Goal: Entertainment & Leisure: Consume media (video, audio)

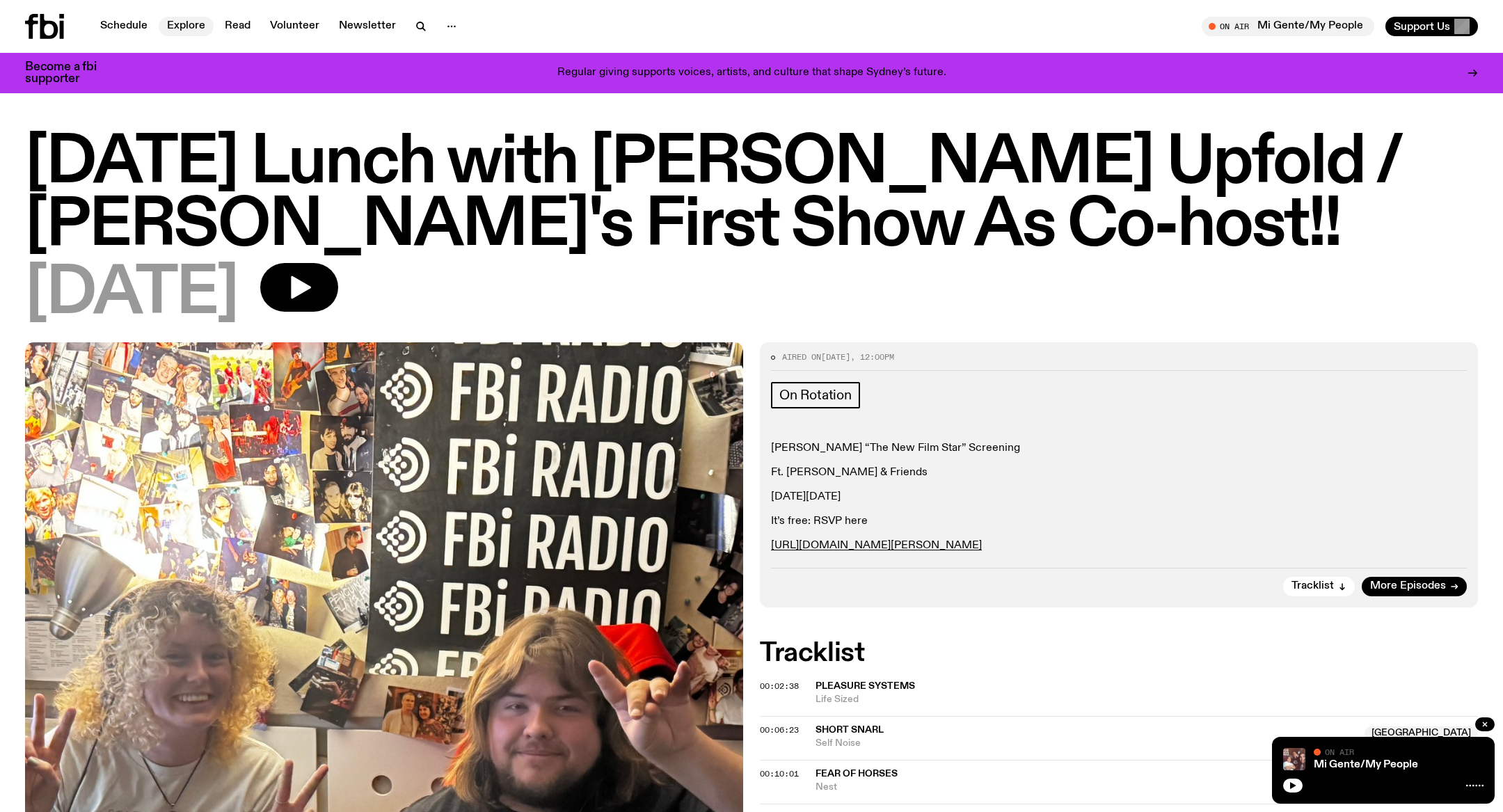
click at [190, 24] on link "Explore" at bounding box center [186, 26] width 55 height 20
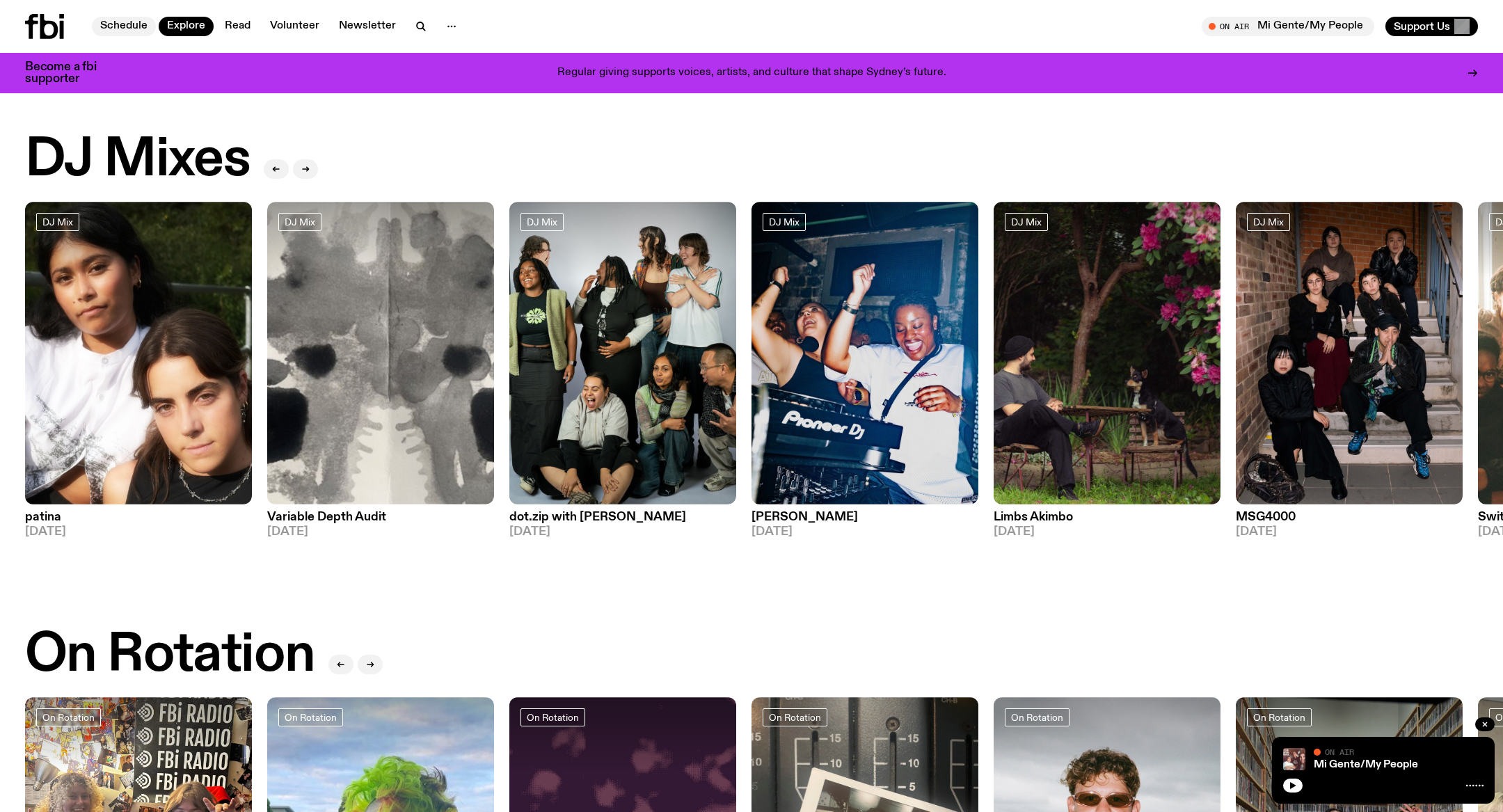
click at [137, 21] on link "Schedule" at bounding box center [123, 26] width 64 height 20
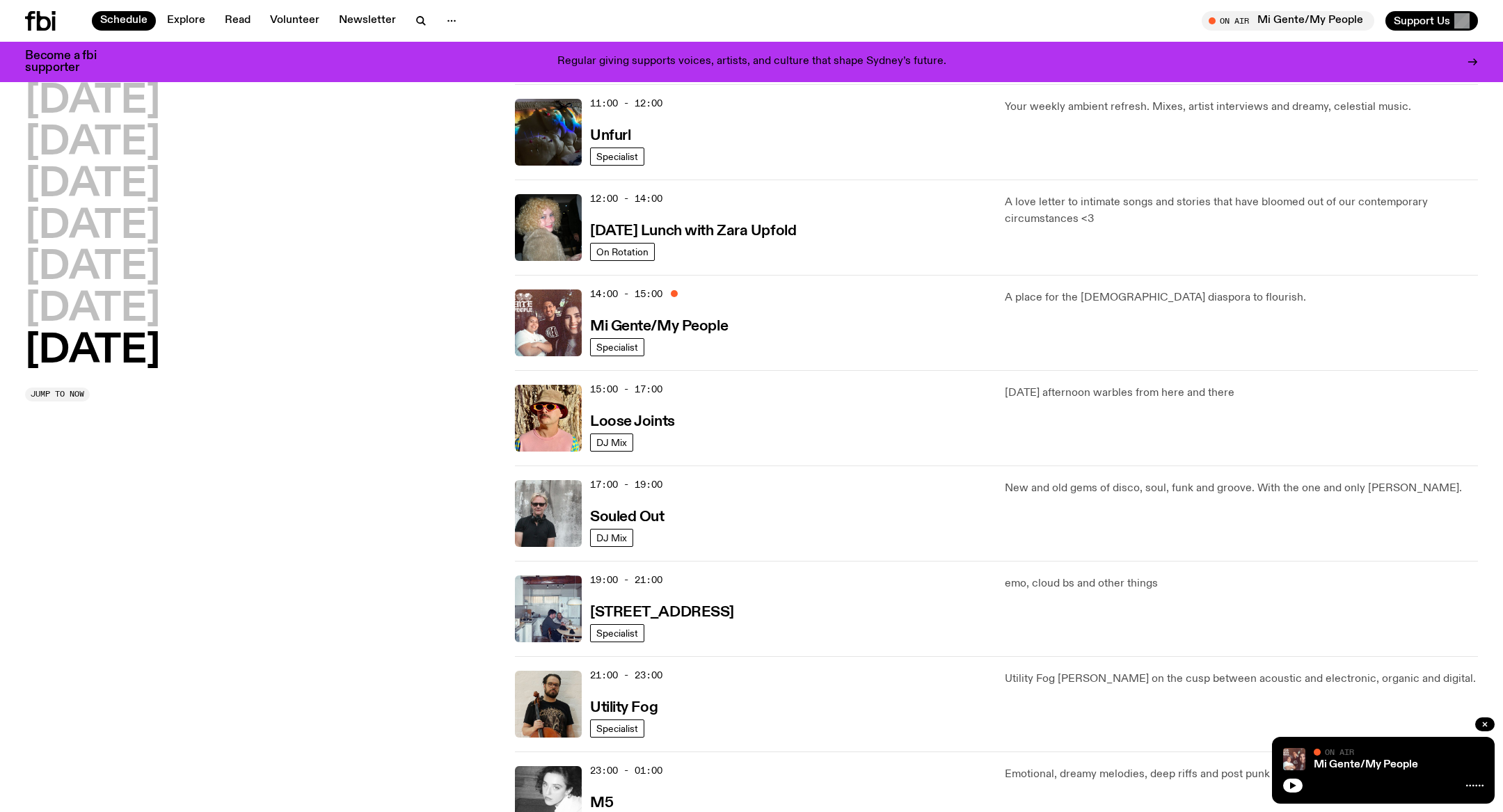
scroll to position [493, 0]
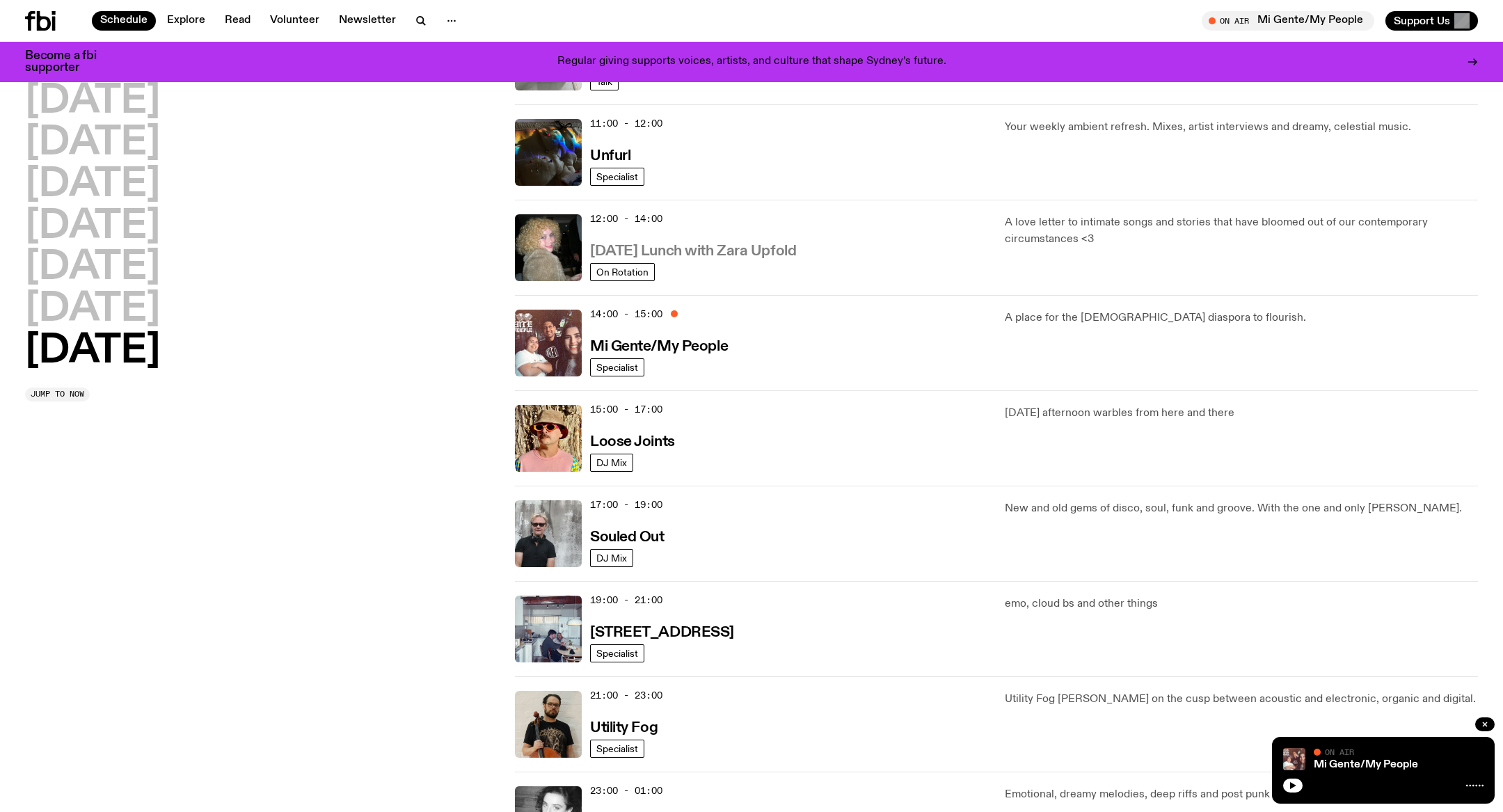
click at [788, 248] on h3 "[DATE] Lunch with Zara Upfold" at bounding box center [693, 252] width 206 height 15
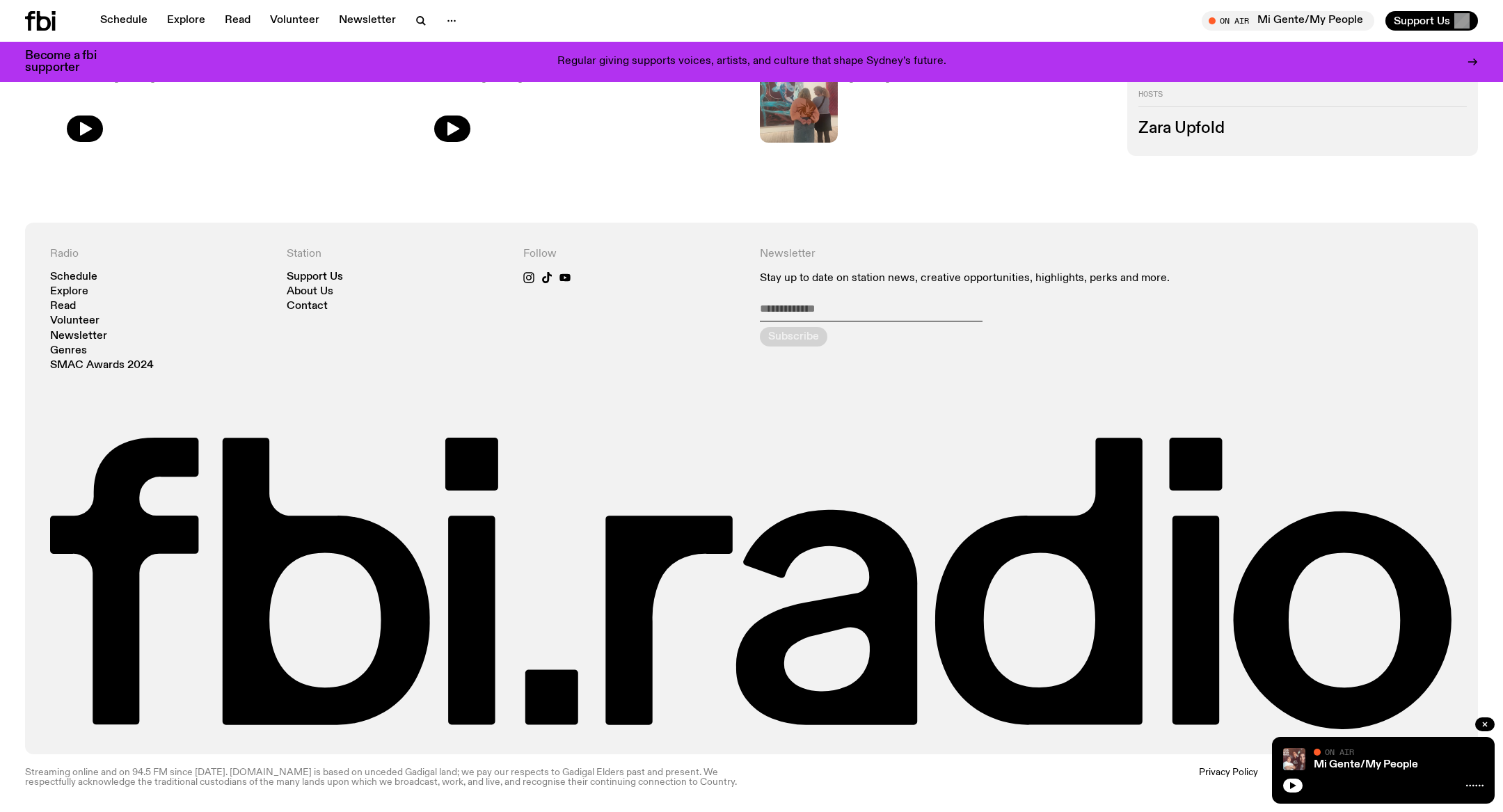
scroll to position [693, 0]
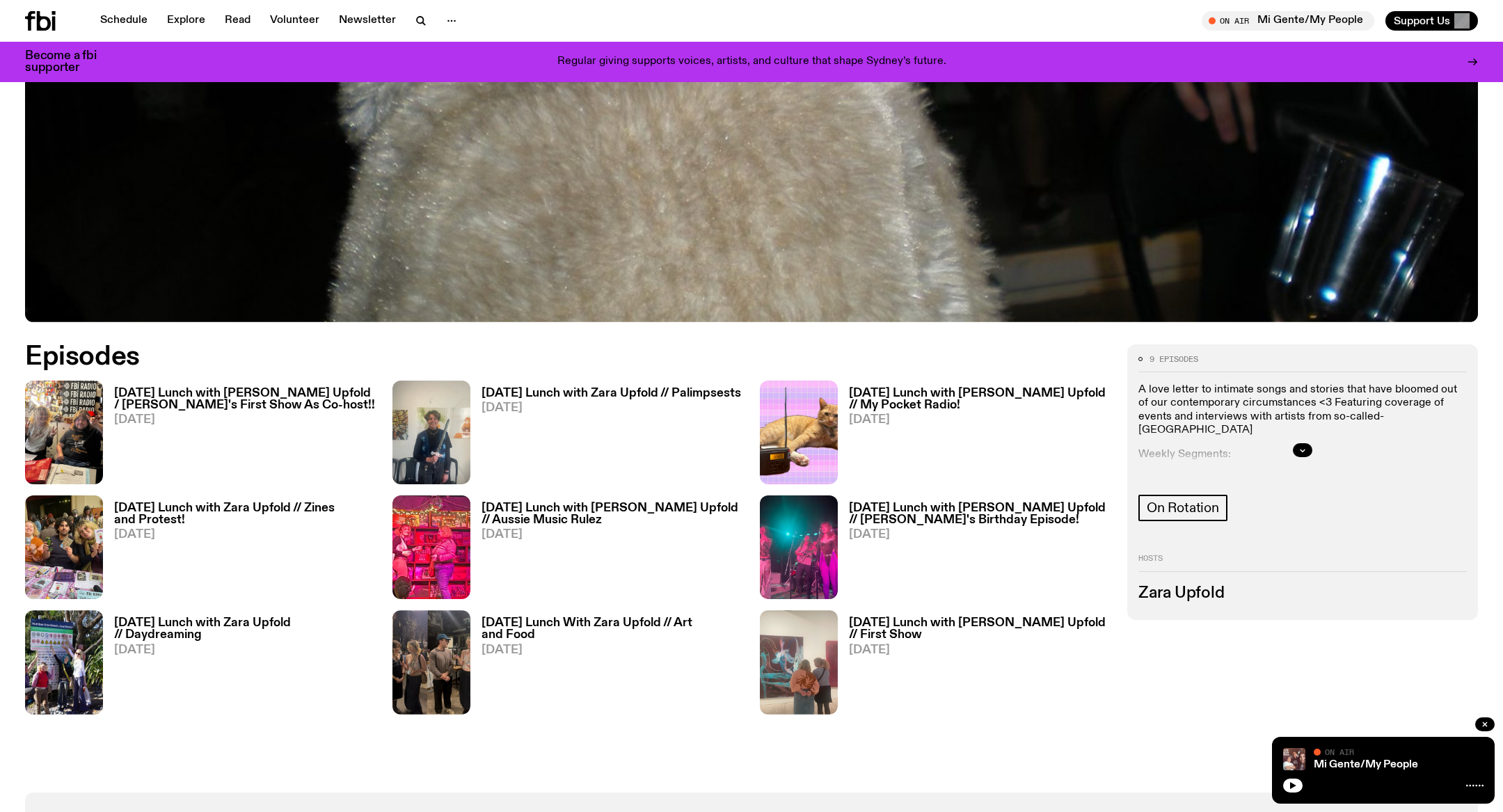
click at [262, 392] on h3 "Sunday Lunch with Zara Upfold / Adam's First Show As Co-host!!" at bounding box center [245, 399] width 262 height 23
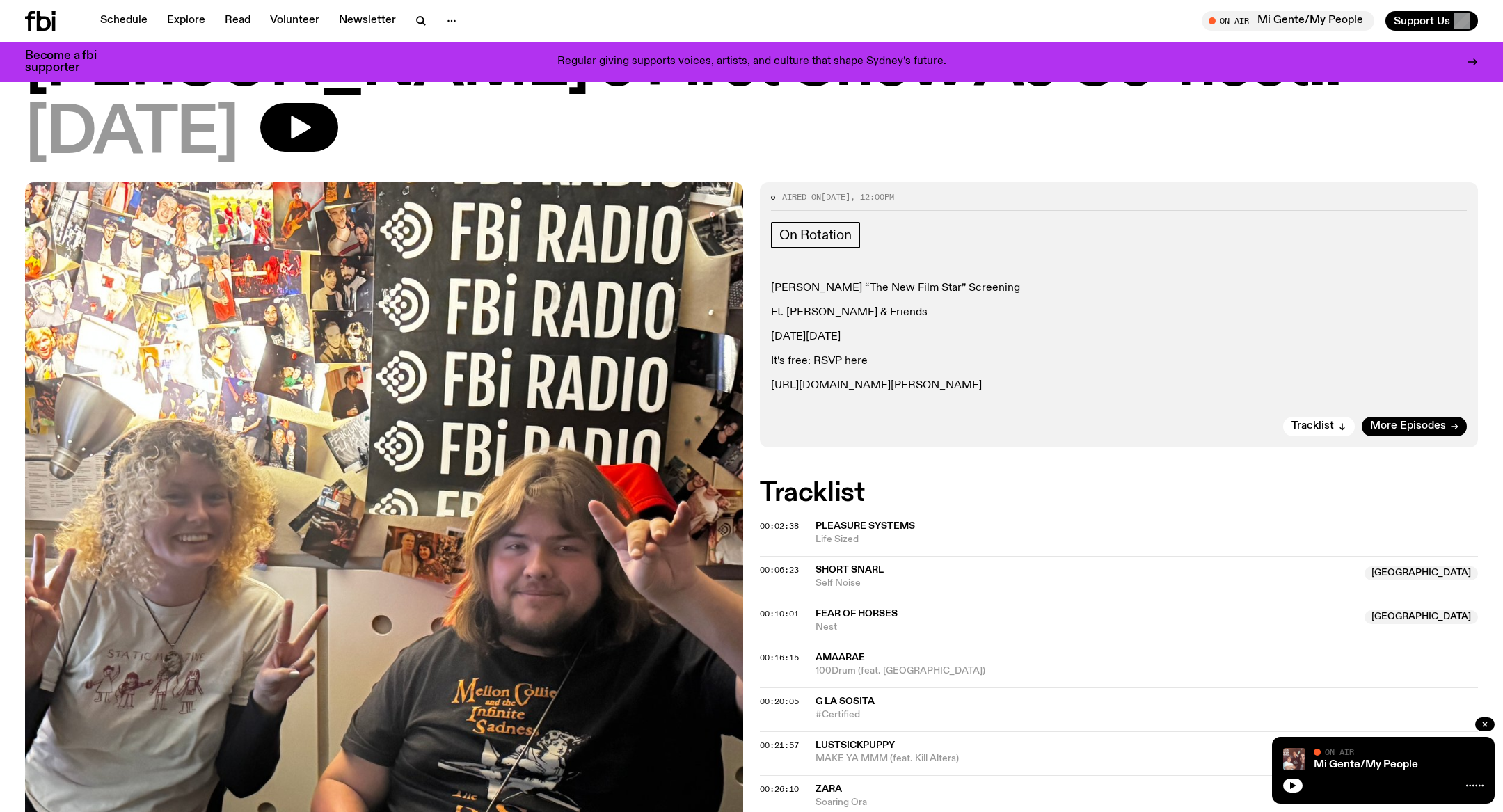
scroll to position [189, 0]
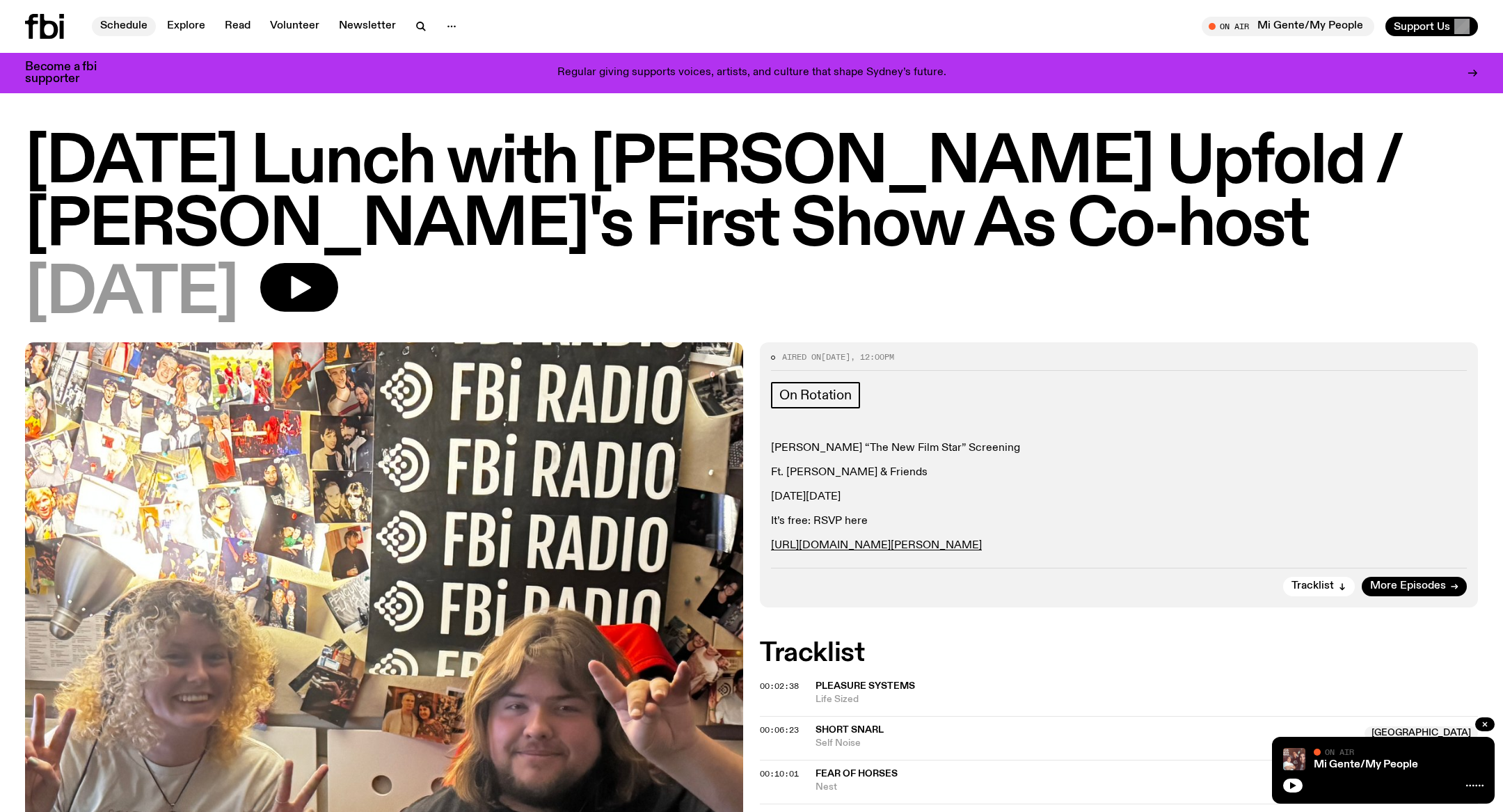
click at [132, 17] on link "Schedule" at bounding box center [123, 26] width 64 height 20
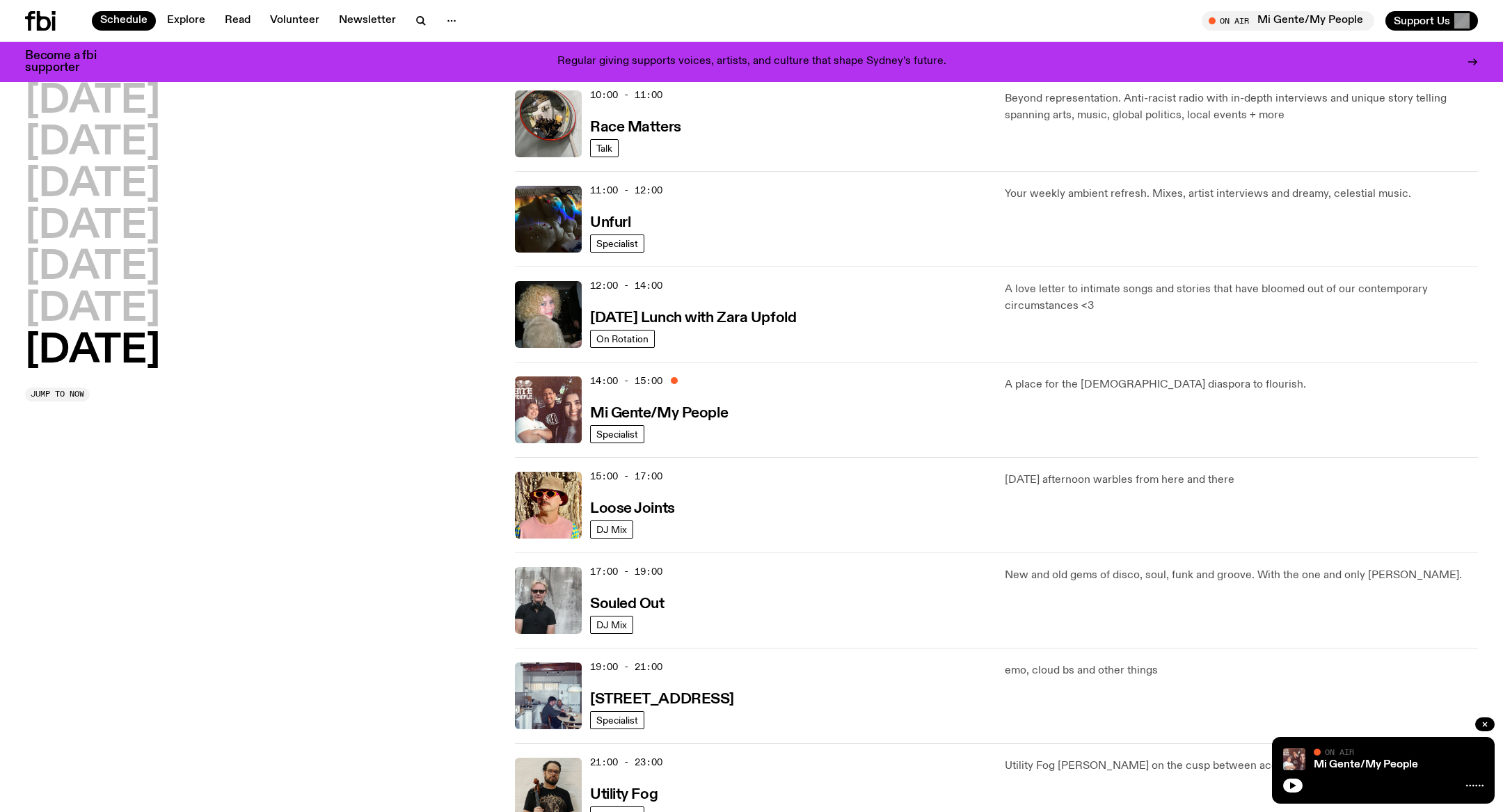
scroll to position [425, 0]
click at [768, 315] on h3 "[DATE] Lunch with Zara Upfold" at bounding box center [693, 319] width 206 height 15
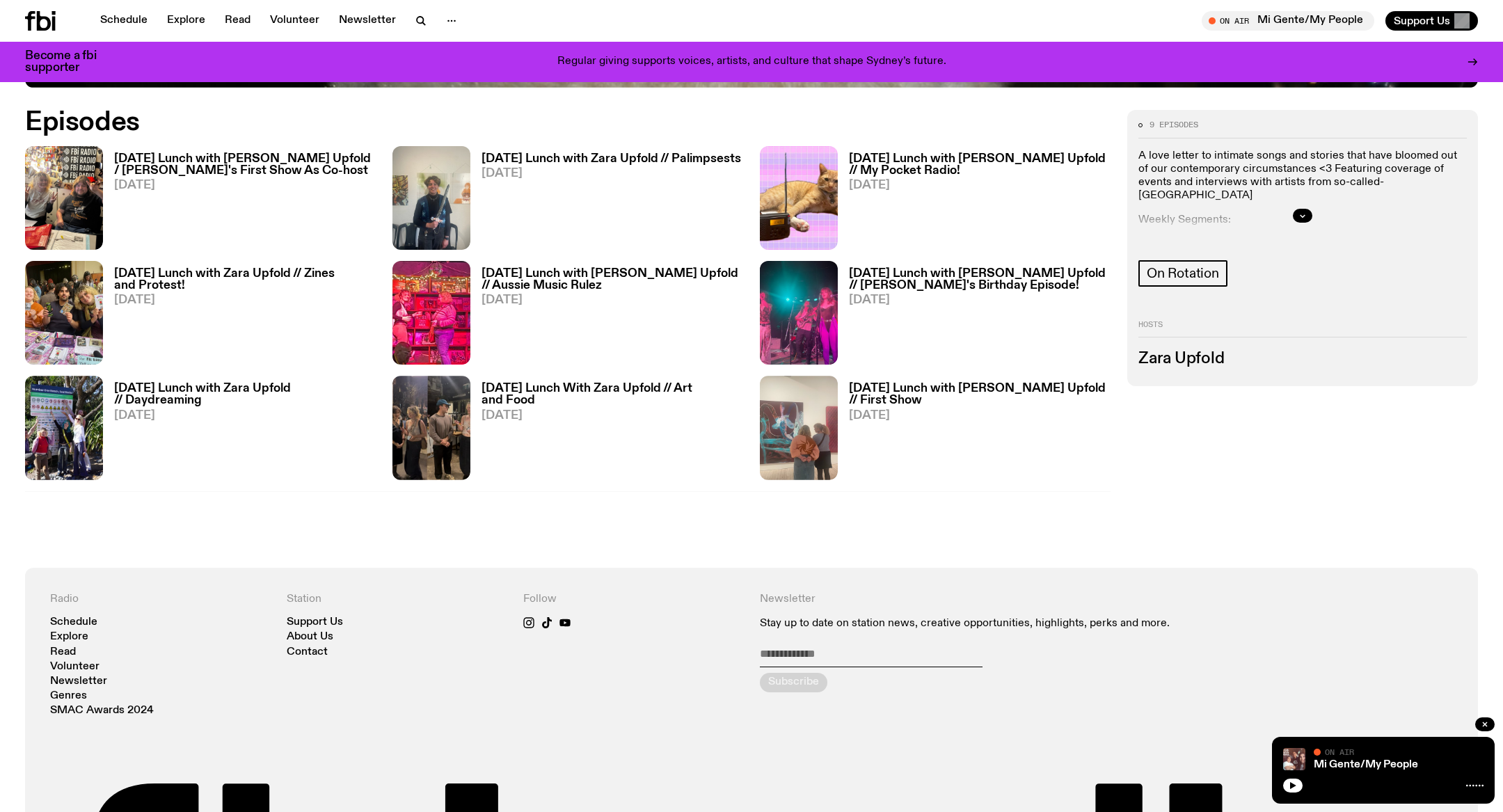
scroll to position [943, 0]
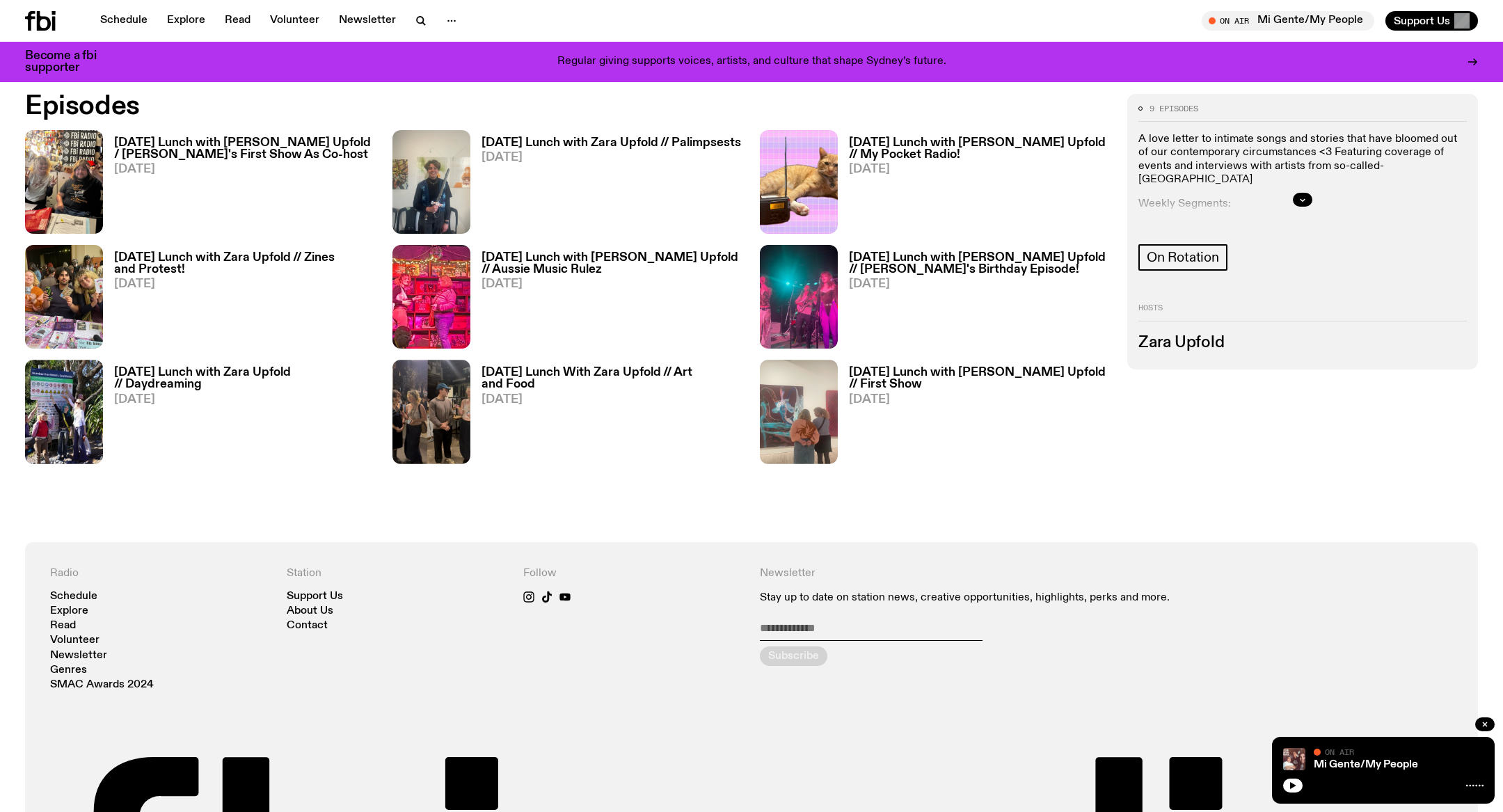
click at [349, 137] on h3 "[DATE] Lunch with [PERSON_NAME] Upfold / [PERSON_NAME]'s First Show As Co-host" at bounding box center [245, 149] width 262 height 23
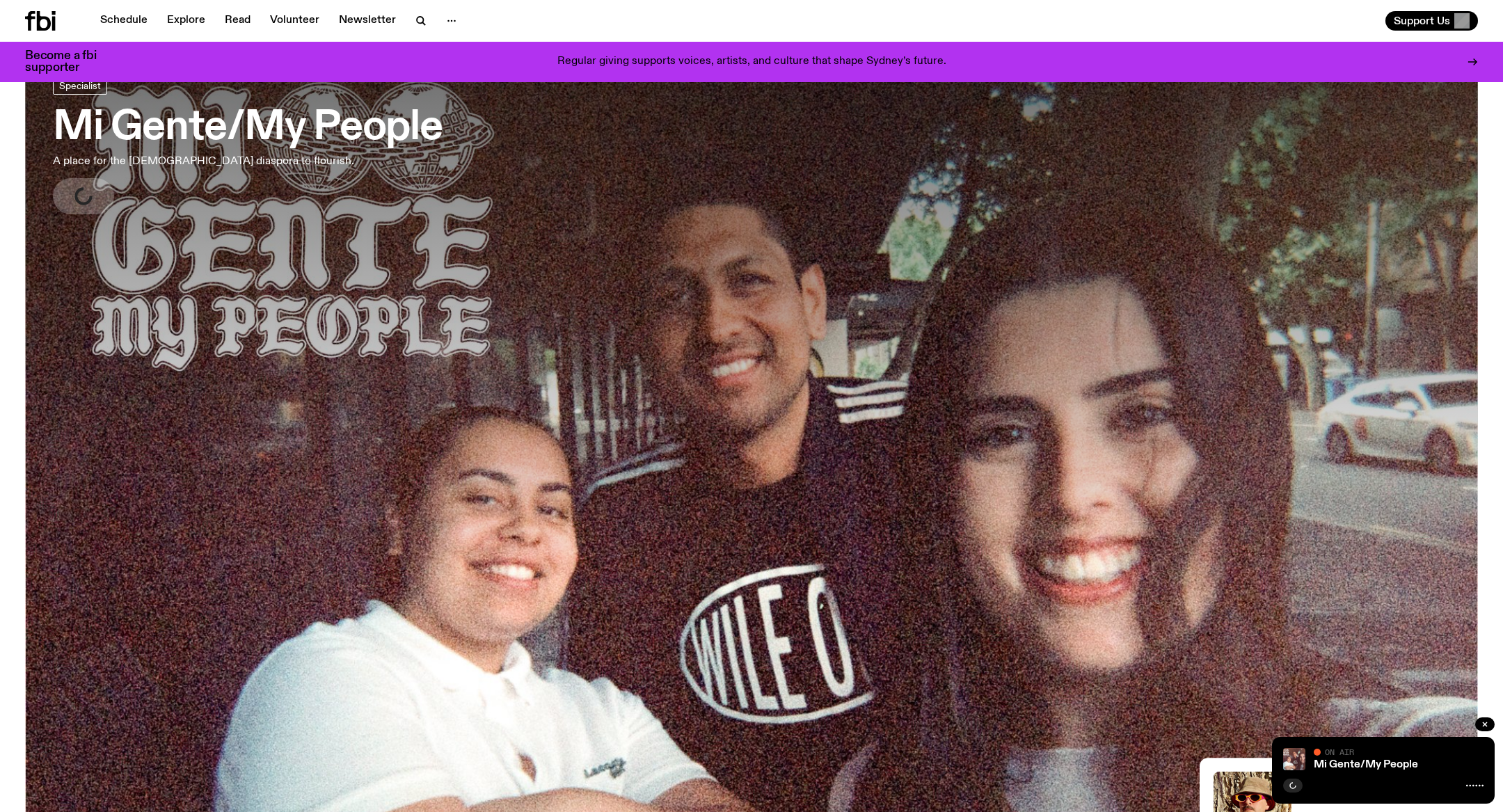
scroll to position [99, 0]
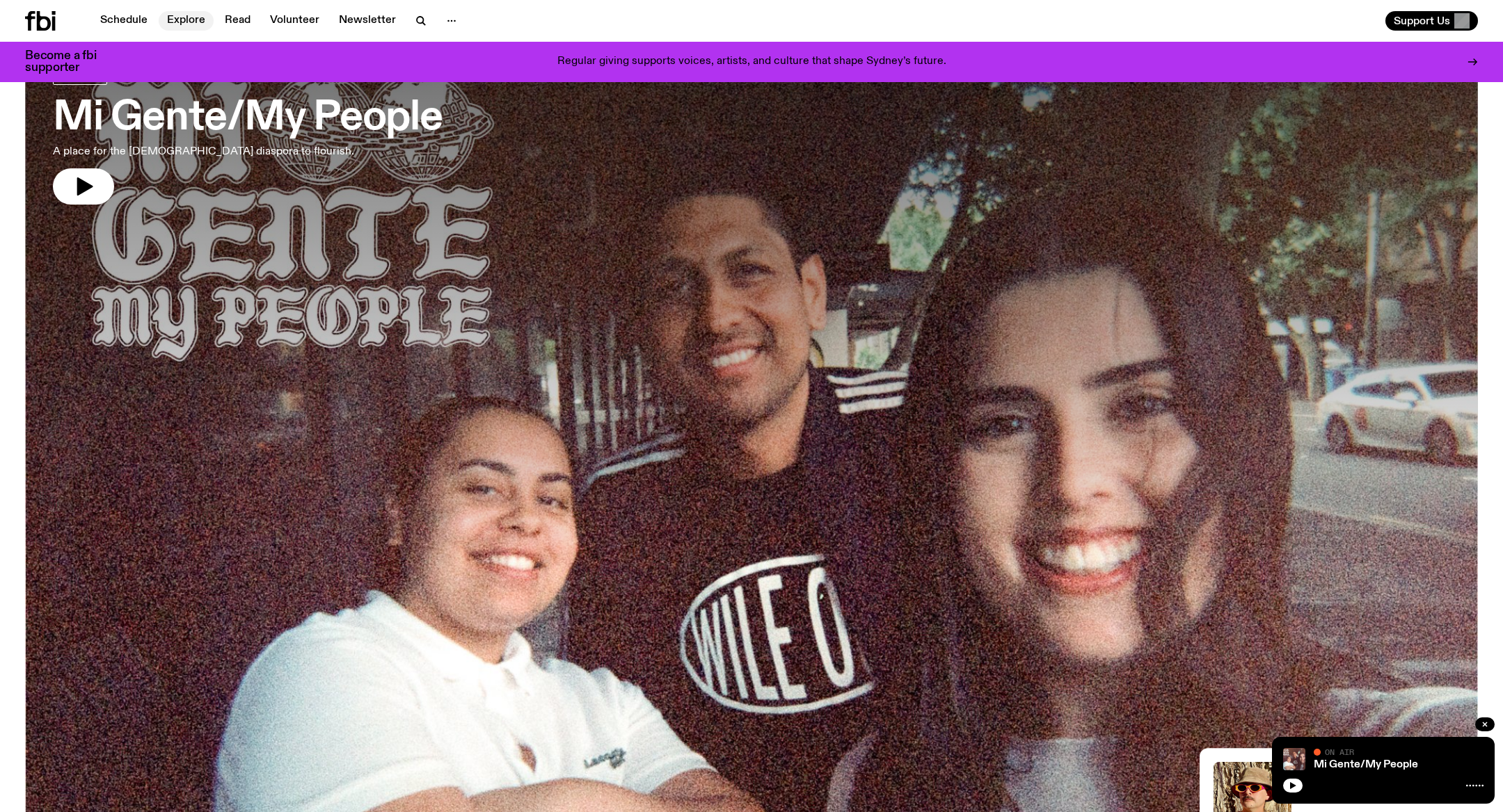
click at [193, 26] on link "Explore" at bounding box center [186, 21] width 55 height 20
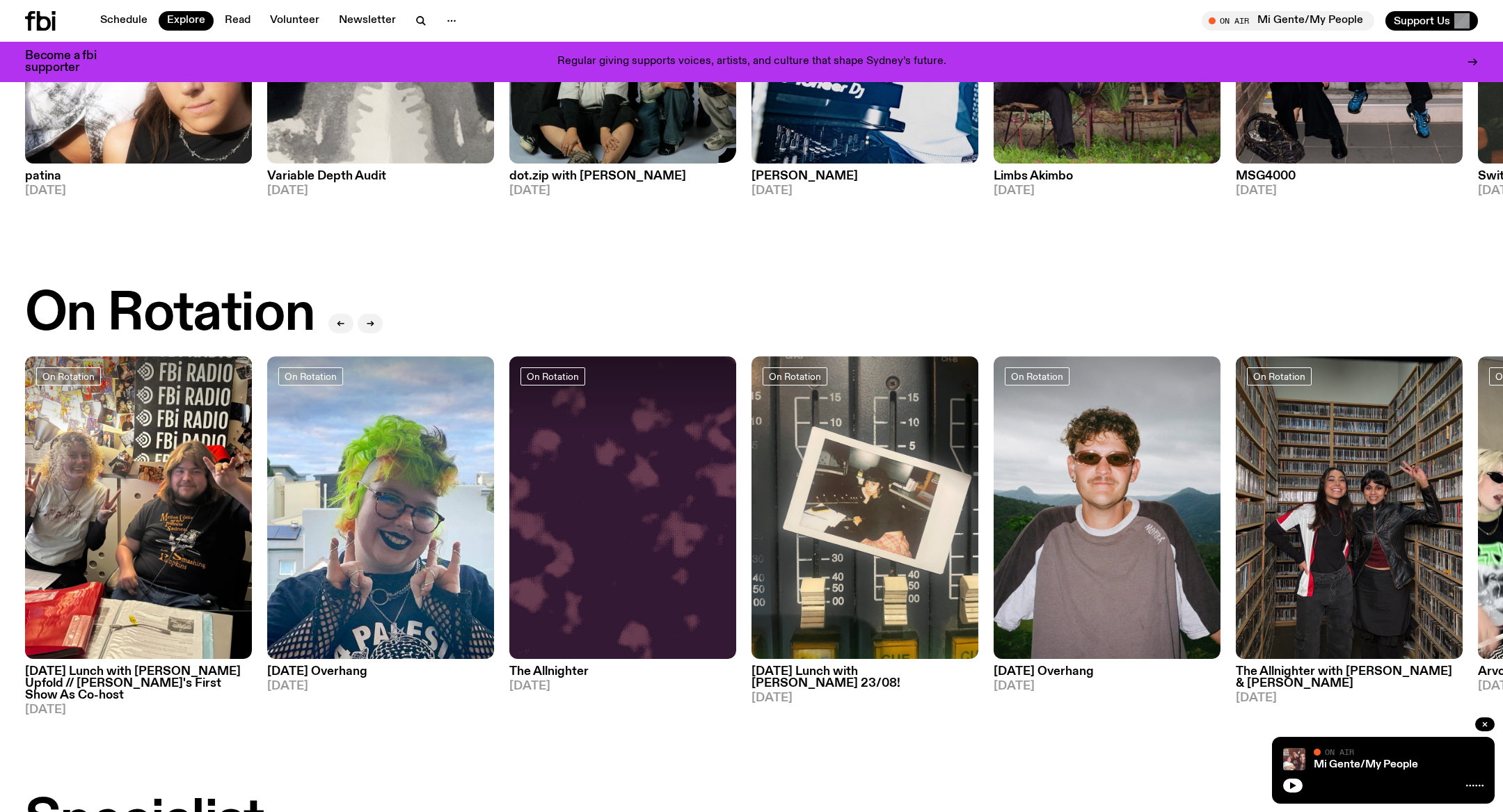
scroll to position [423, 0]
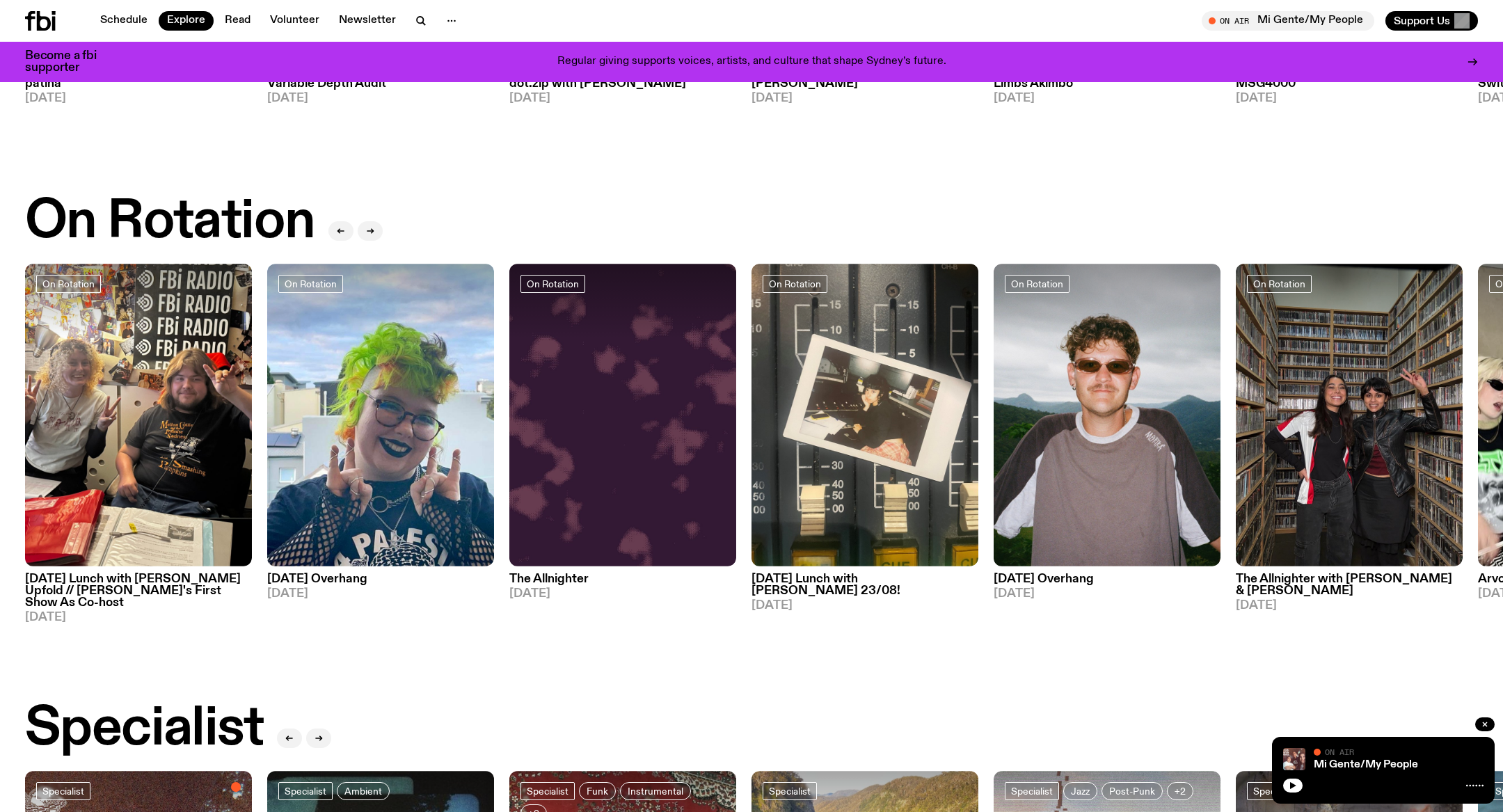
click at [155, 583] on h3 "Sunday Lunch with Zara Upfold // Adam's First Show As Co-host" at bounding box center [138, 590] width 227 height 35
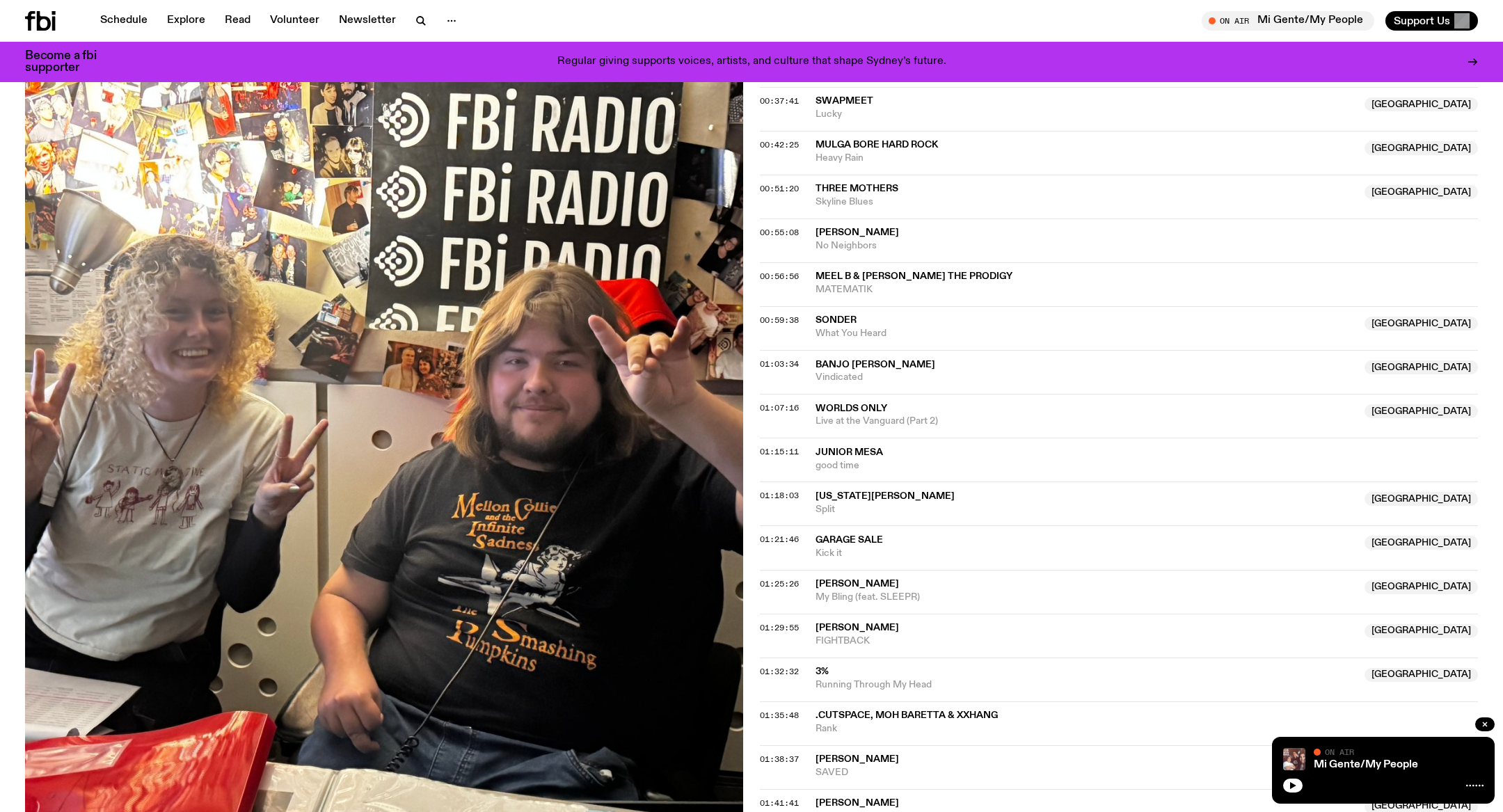
scroll to position [958, 0]
